Goal: Information Seeking & Learning: Compare options

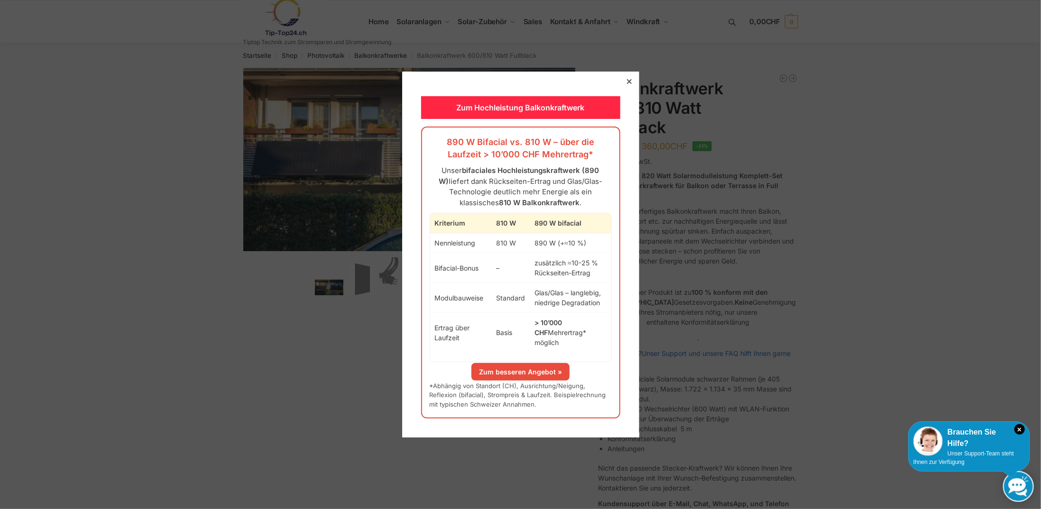
click at [625, 86] on div at bounding box center [629, 81] width 9 height 9
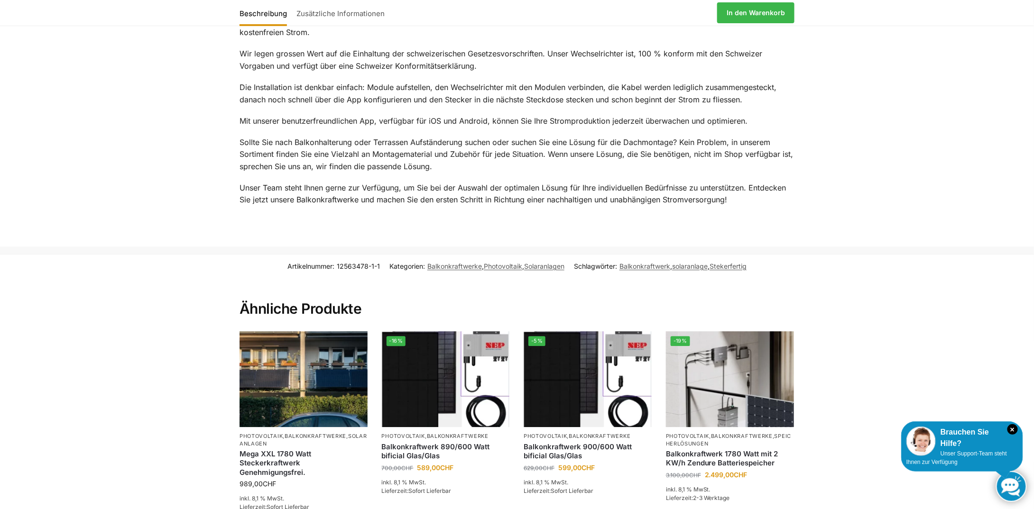
scroll to position [1233, 0]
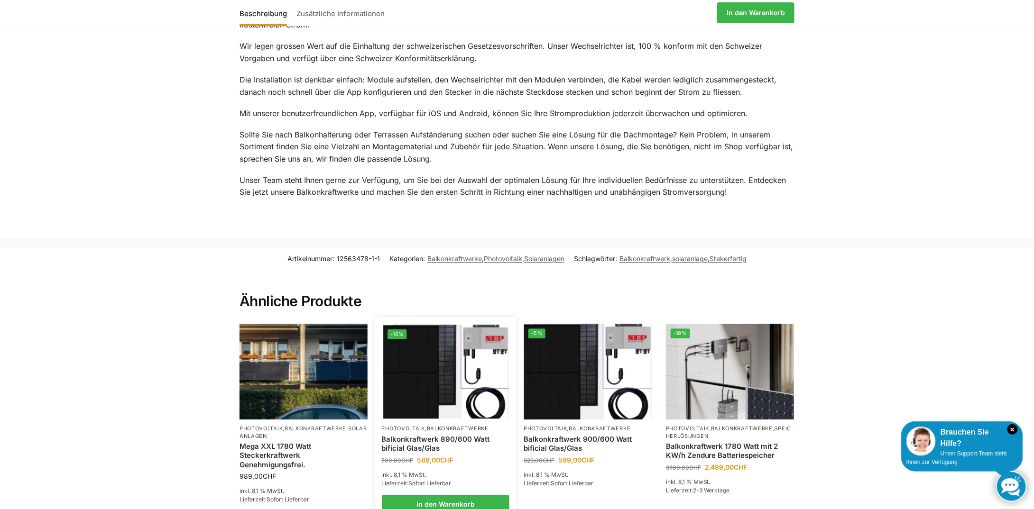
click at [480, 435] on link "Balkonkraftwerk 890/600 Watt bificial Glas/Glas" at bounding box center [446, 444] width 128 height 18
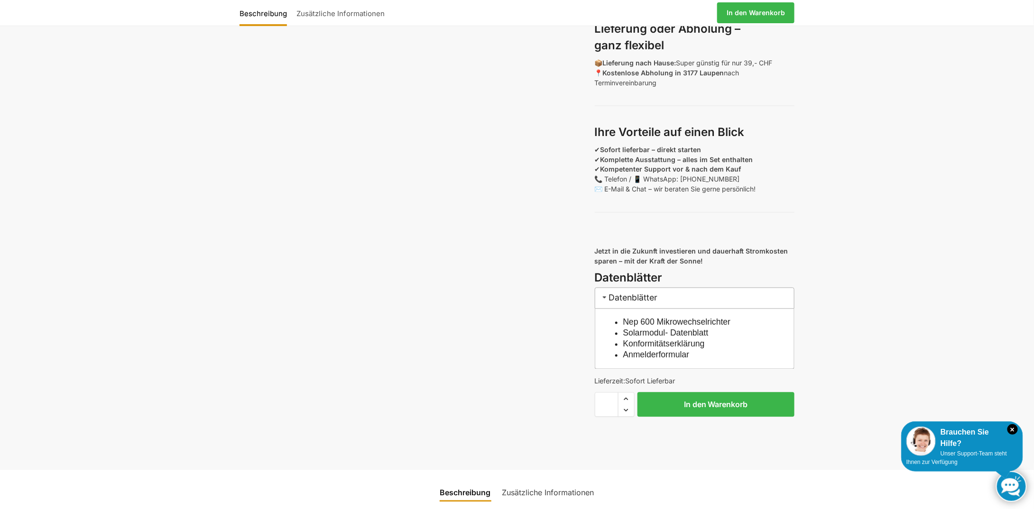
scroll to position [759, 0]
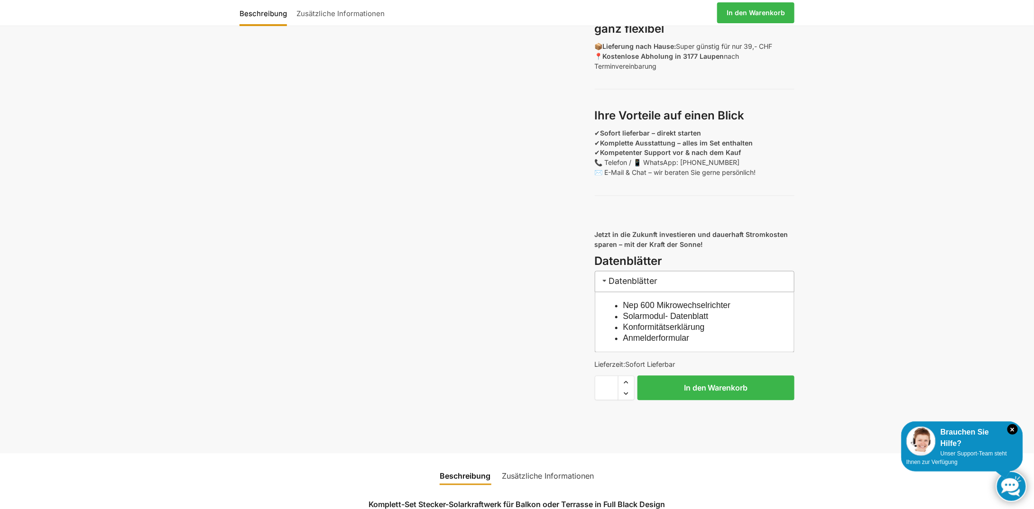
click at [677, 343] on link "Anmelderformular" at bounding box center [656, 338] width 66 height 9
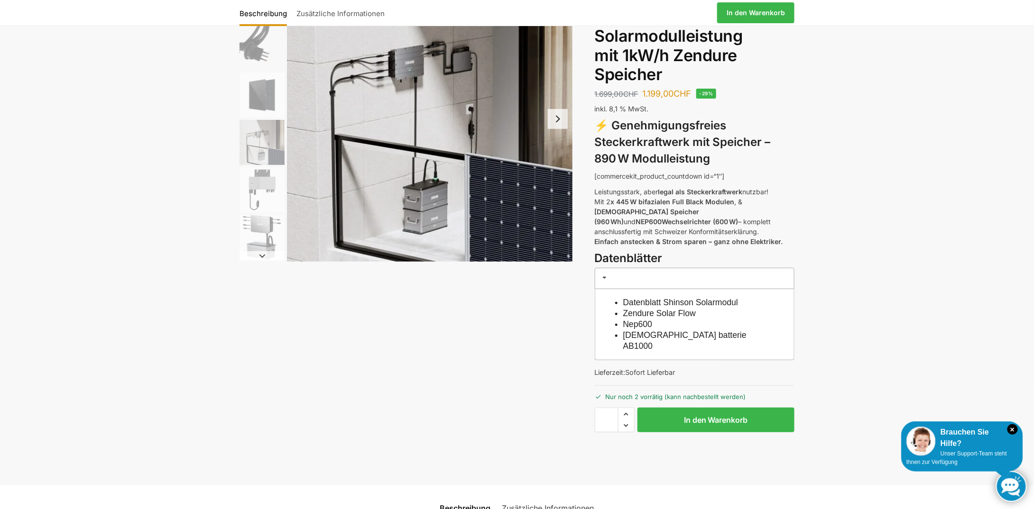
scroll to position [47, 0]
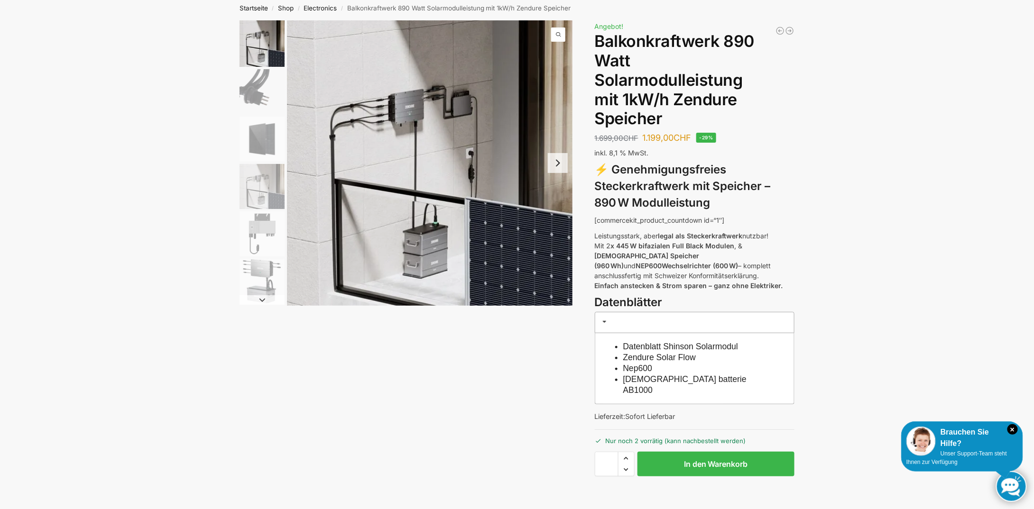
click at [690, 375] on link "Zendure batterie AB1000" at bounding box center [684, 385] width 123 height 20
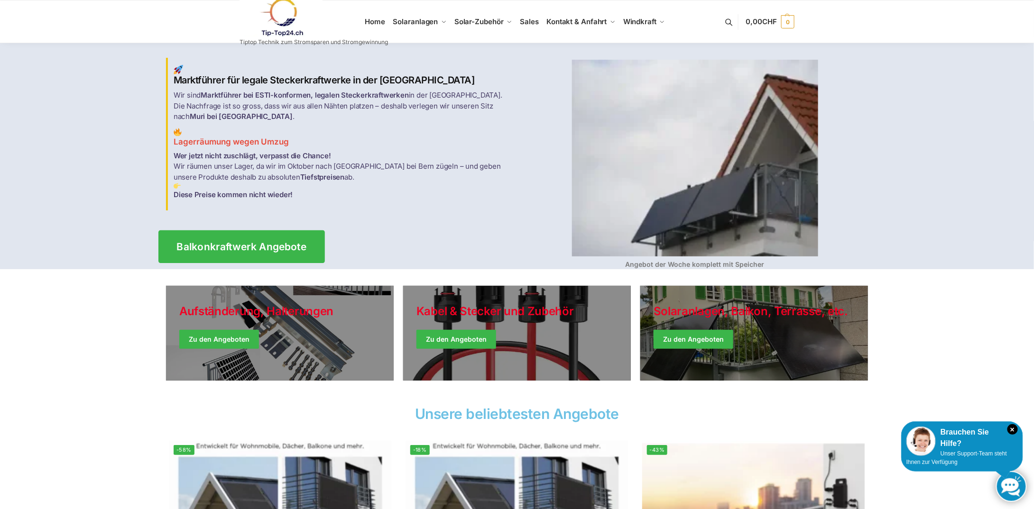
click at [252, 242] on span "Balkonkraftwerk Angebote" at bounding box center [242, 247] width 130 height 10
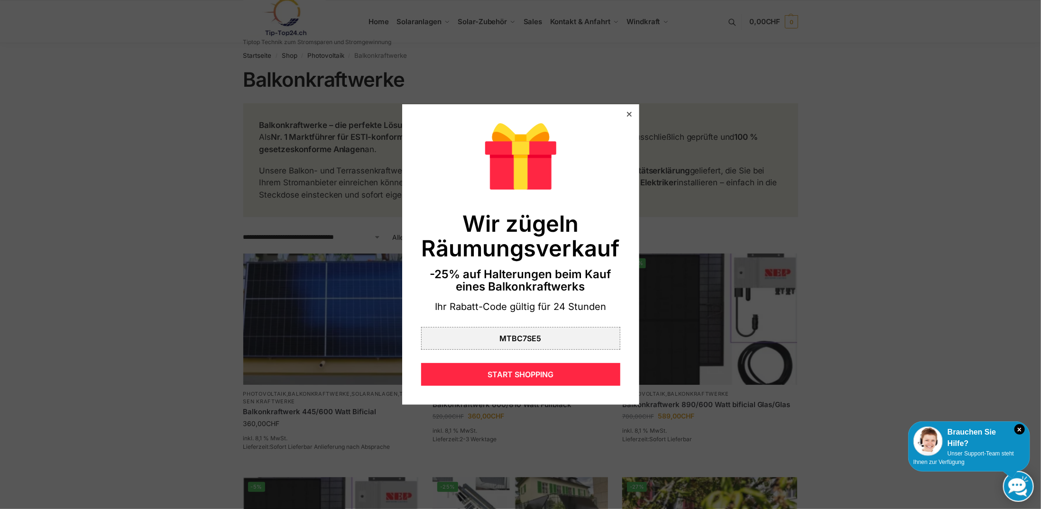
click at [625, 110] on div at bounding box center [629, 114] width 9 height 9
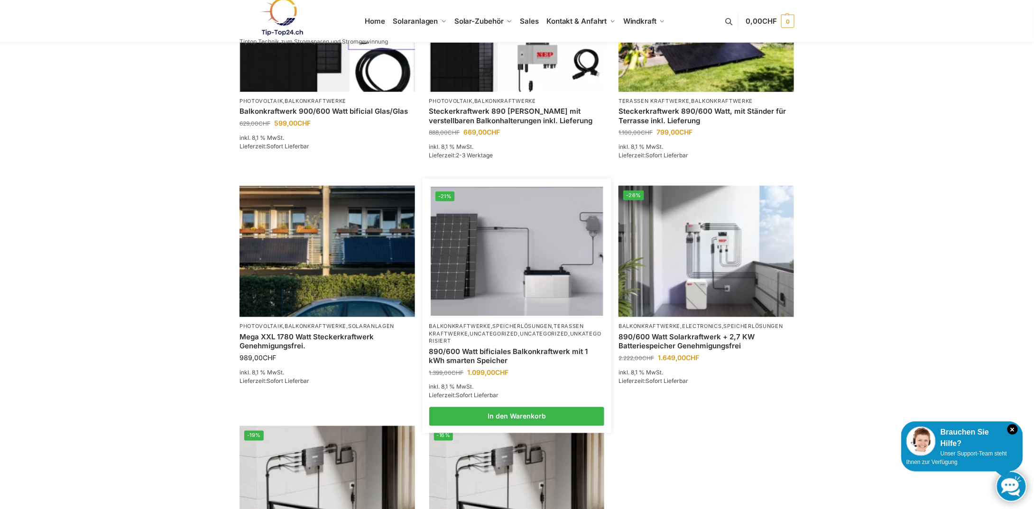
scroll to position [522, 0]
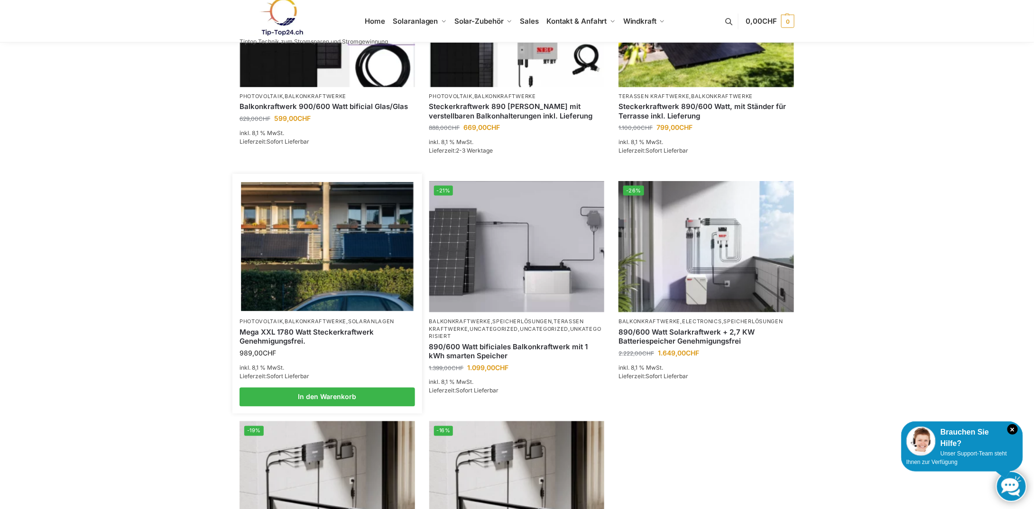
click at [355, 332] on link "Mega XXL 1780 Watt Steckerkraftwerk Genehmigungsfrei." at bounding box center [326, 337] width 175 height 18
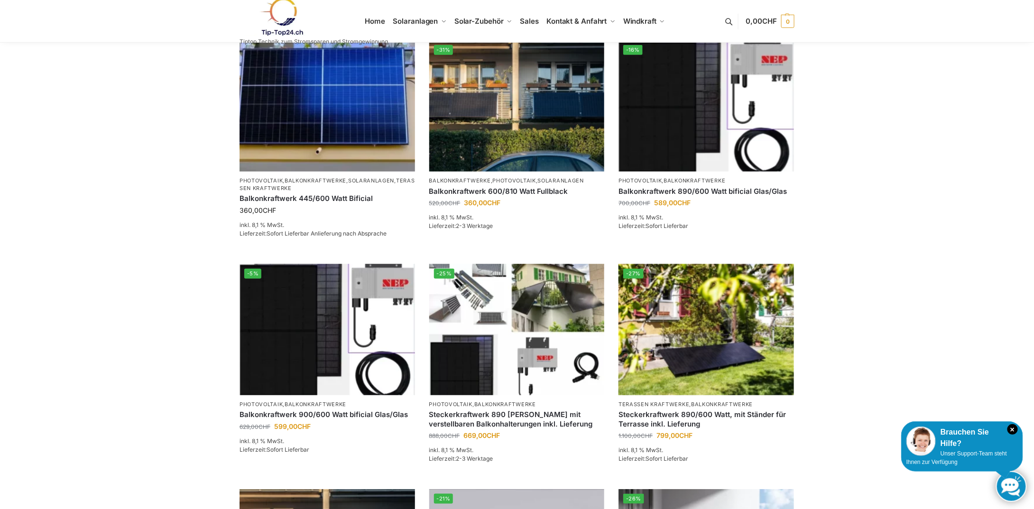
scroll to position [190, 0]
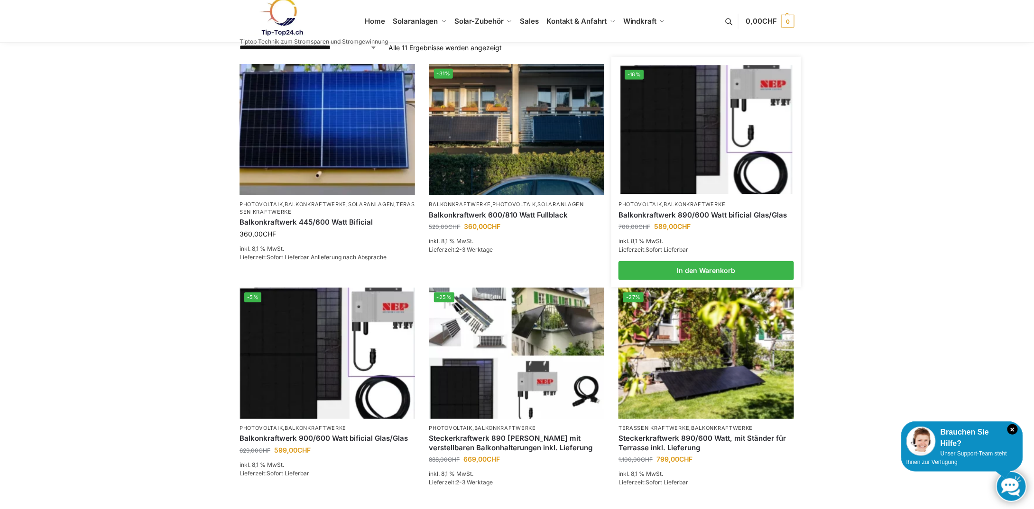
click at [728, 214] on link "Balkonkraftwerk 890/600 Watt bificial Glas/Glas" at bounding box center [705, 215] width 175 height 9
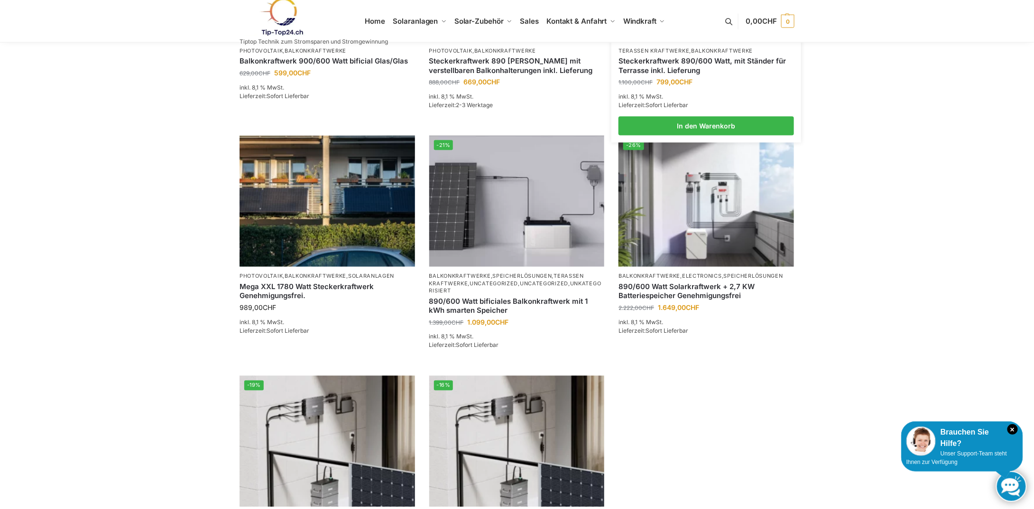
scroll to position [569, 0]
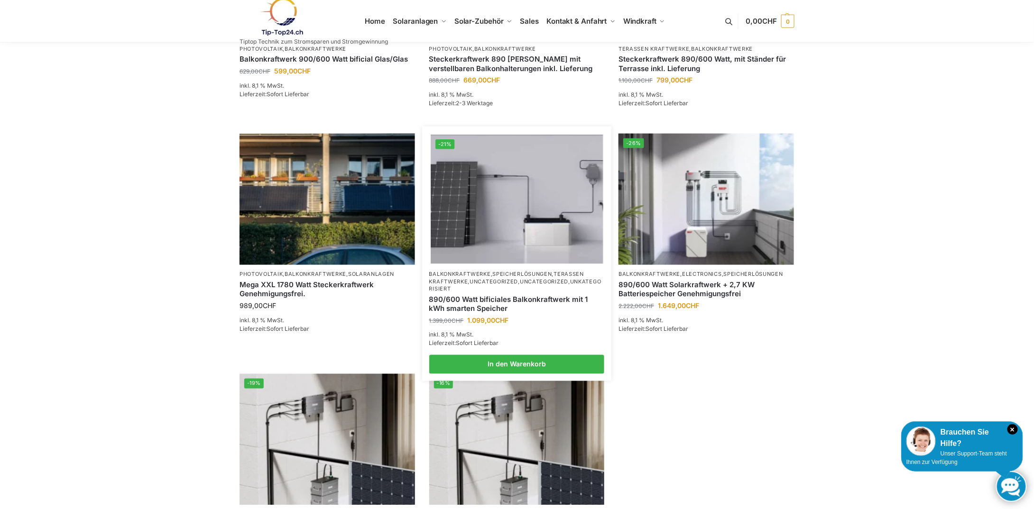
click at [555, 277] on p "Balkonkraftwerke , Speicherlösungen , Terassen Kraftwerke , Uncategorized , Unc…" at bounding box center [516, 282] width 175 height 22
click at [545, 298] on link "890/600 Watt bificiales Balkonkraftwerk mit 1 kWh smarten Speicher" at bounding box center [516, 304] width 175 height 18
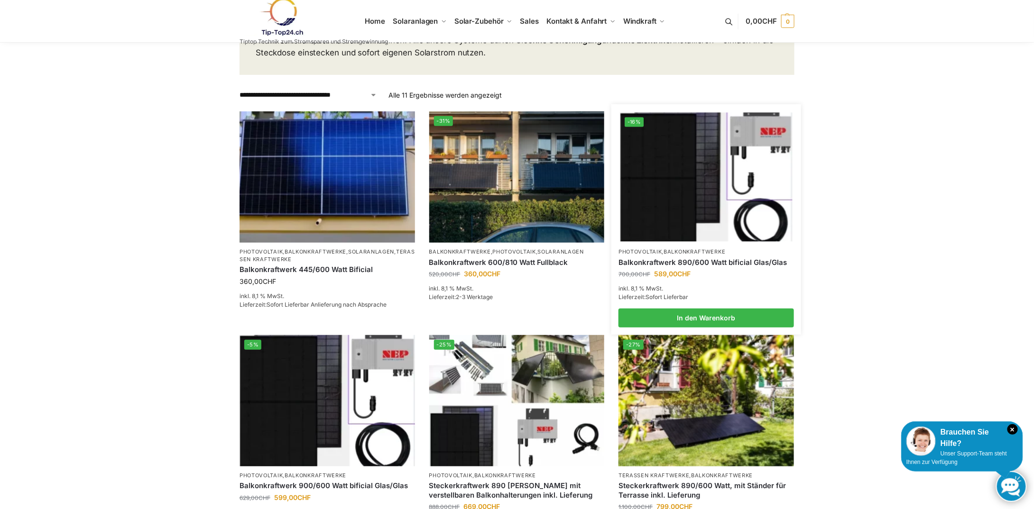
scroll to position [0, 0]
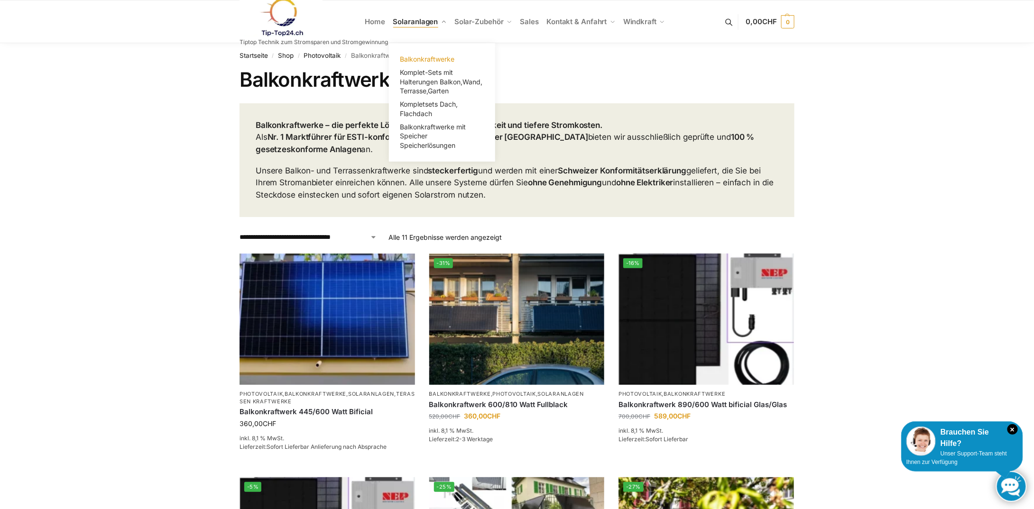
click at [433, 61] on span "Balkonkraftwerke" at bounding box center [427, 59] width 55 height 8
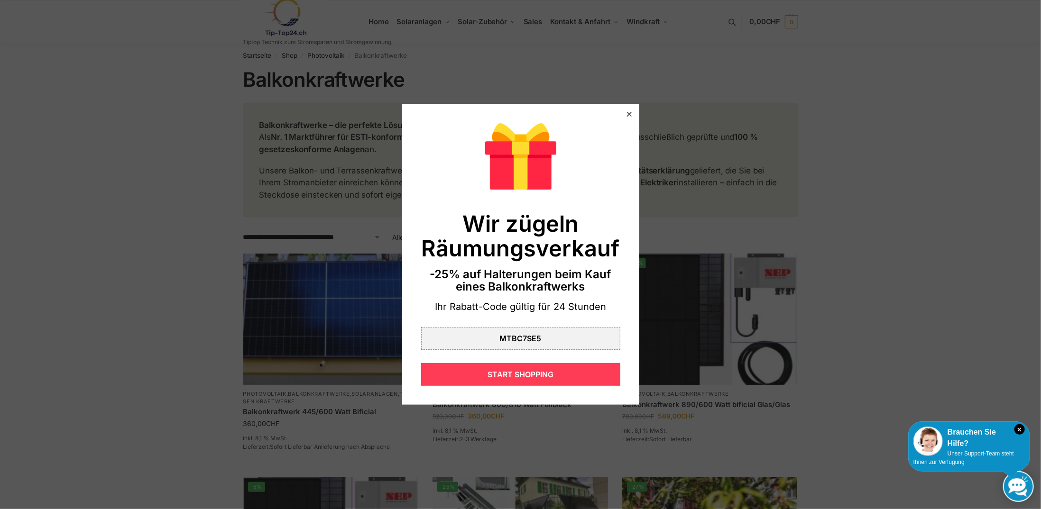
click at [536, 372] on div "START SHOPPING" at bounding box center [520, 374] width 199 height 23
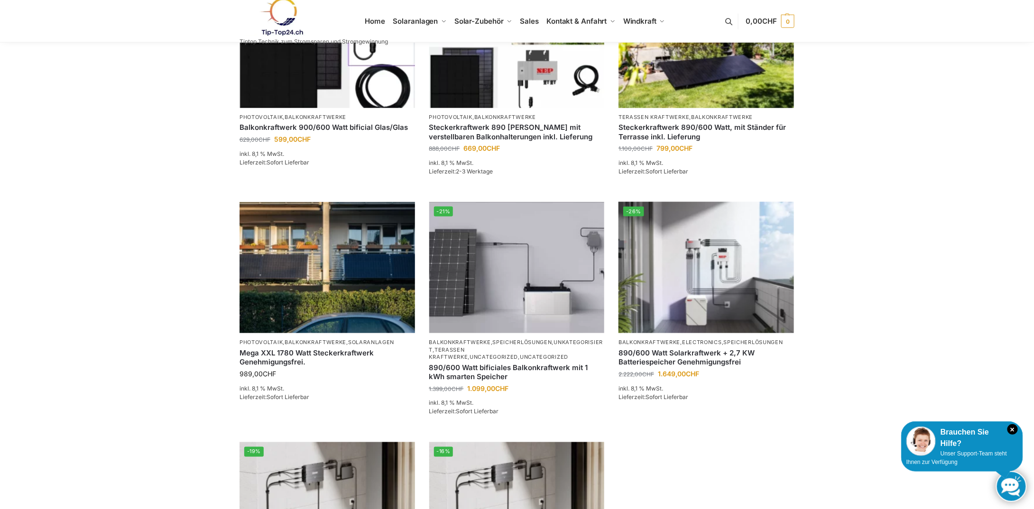
scroll to position [522, 0]
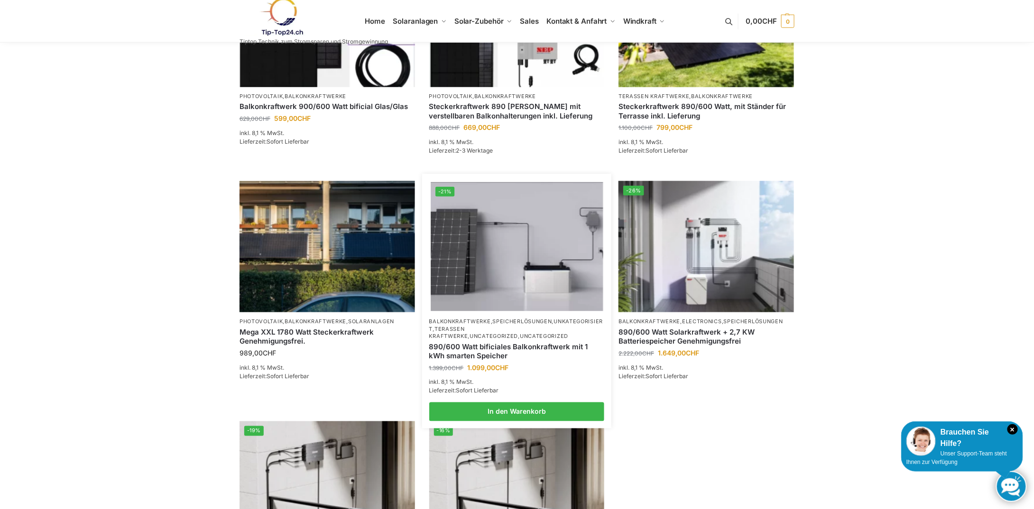
click at [483, 323] on link "Balkonkraftwerke" at bounding box center [460, 321] width 62 height 7
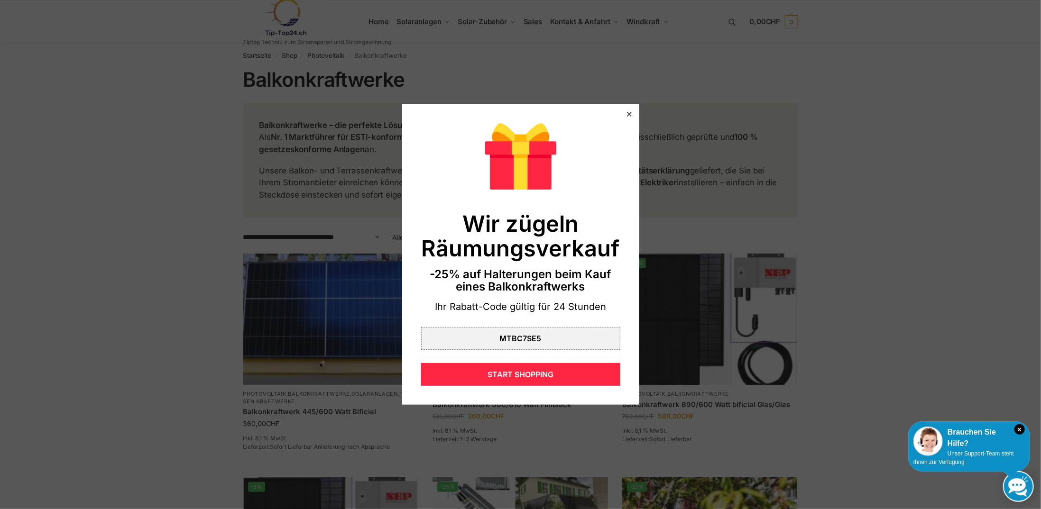
click at [626, 114] on icon at bounding box center [628, 114] width 5 height 5
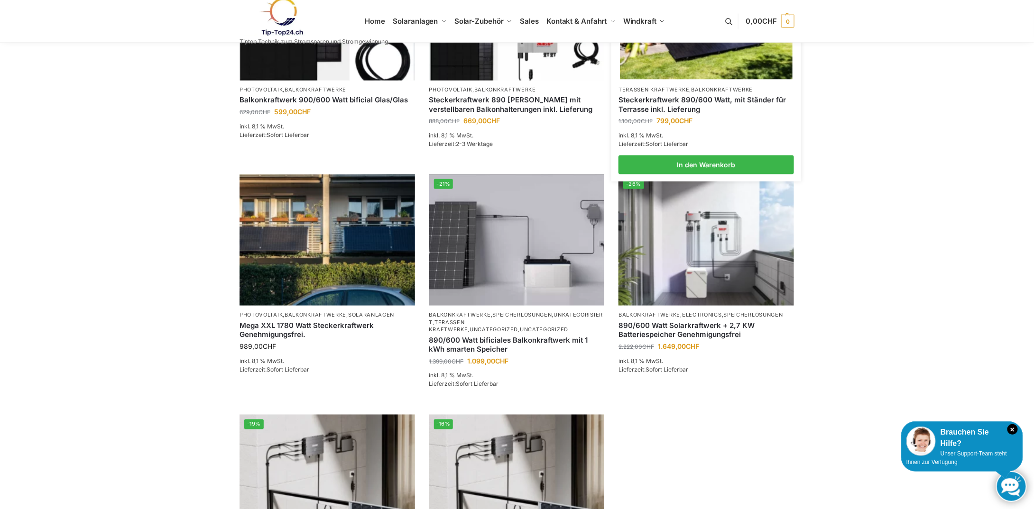
scroll to position [569, 0]
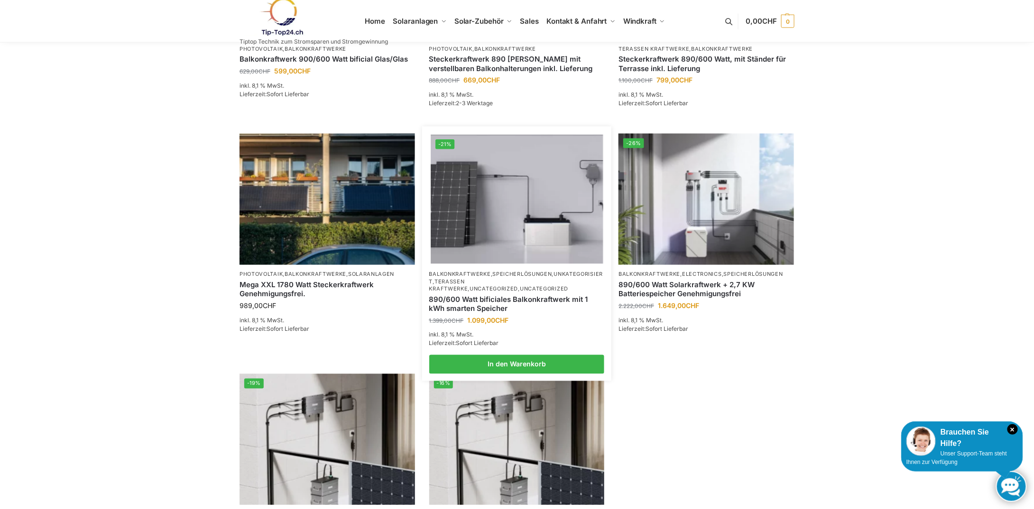
click at [517, 297] on link "890/600 Watt bificiales Balkonkraftwerk mit 1 kWh smarten Speicher" at bounding box center [516, 304] width 175 height 18
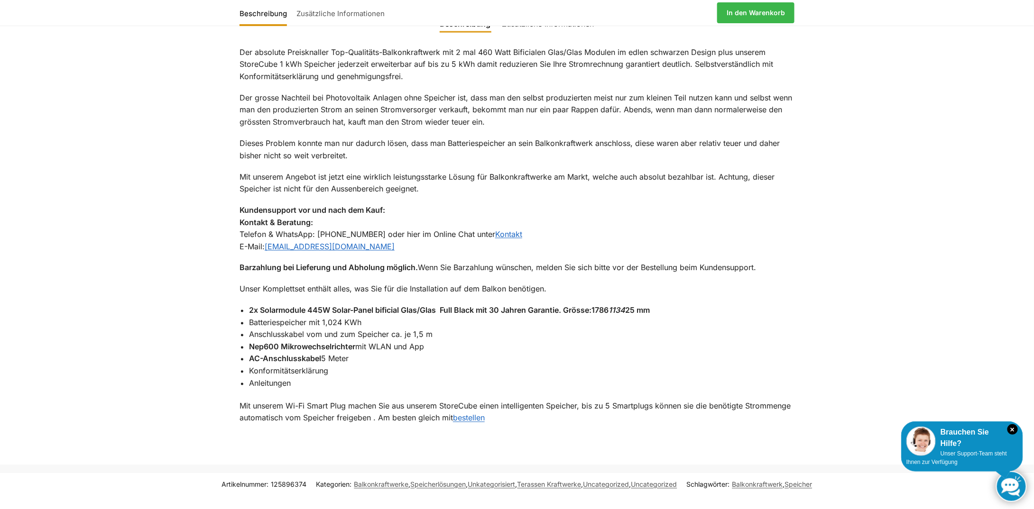
scroll to position [664, 0]
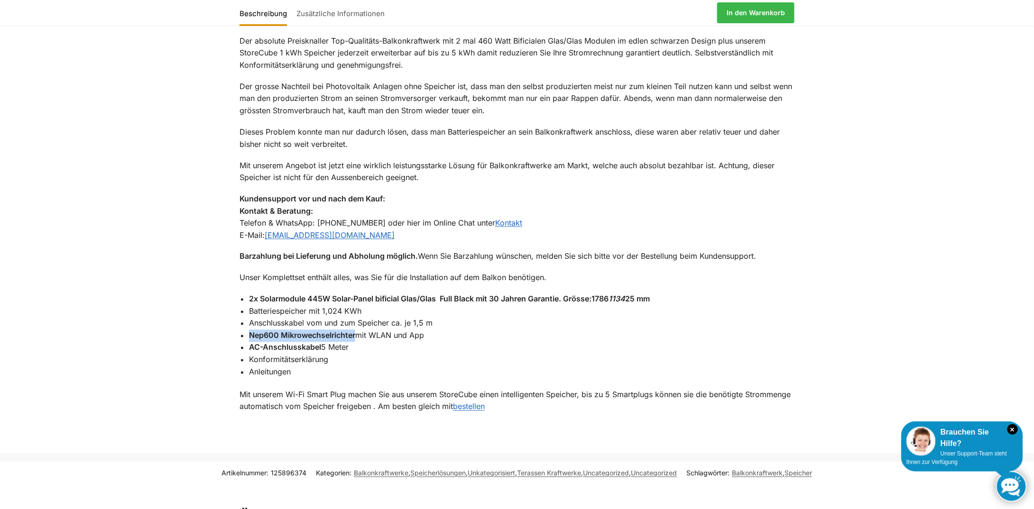
drag, startPoint x: 249, startPoint y: 334, endPoint x: 356, endPoint y: 335, distance: 106.2
click at [356, 335] on li "Nep600 Mikrowechselrichter mit WLAN und App" at bounding box center [521, 336] width 545 height 12
copy strong "Nep600 Mikrowechselrichter"
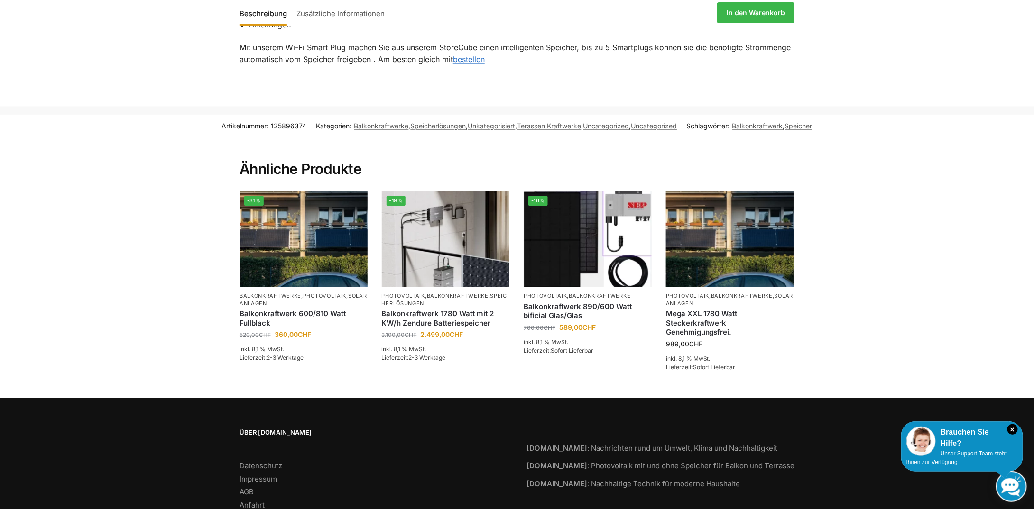
scroll to position [1035, 0]
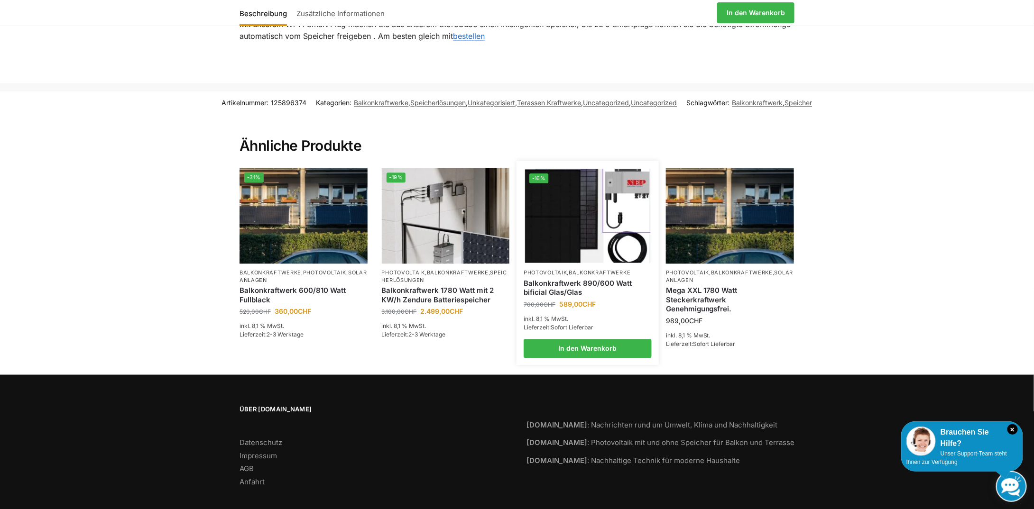
click at [567, 285] on link "Balkonkraftwerk 890/600 Watt bificial Glas/Glas" at bounding box center [588, 288] width 128 height 18
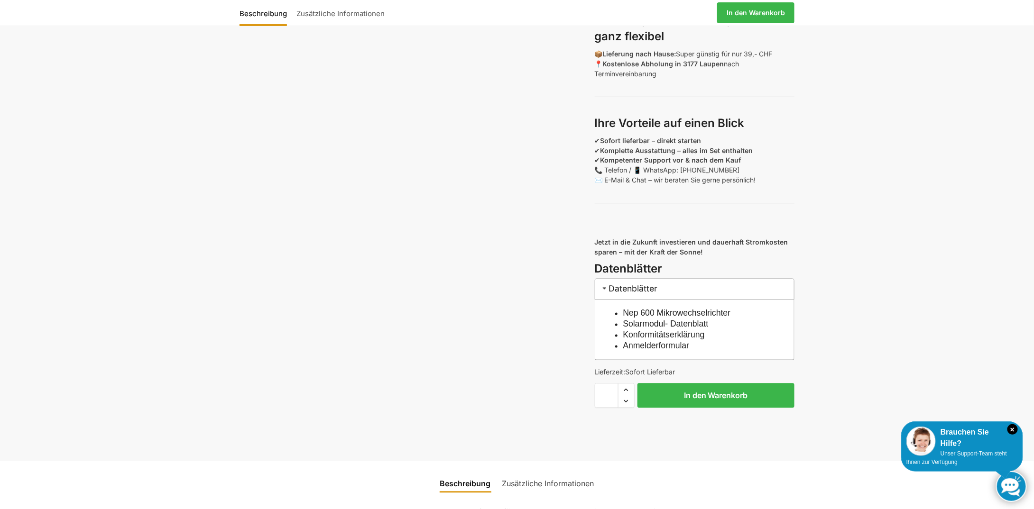
scroll to position [759, 0]
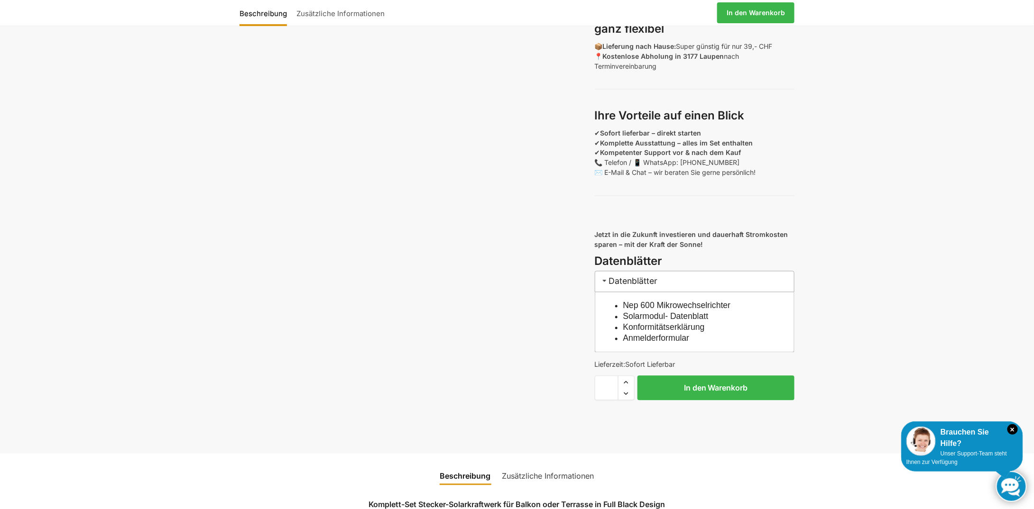
click at [676, 311] on link "Nep 600 Mikrowechselrichter" at bounding box center [677, 305] width 108 height 9
